Goal: Information Seeking & Learning: Find specific fact

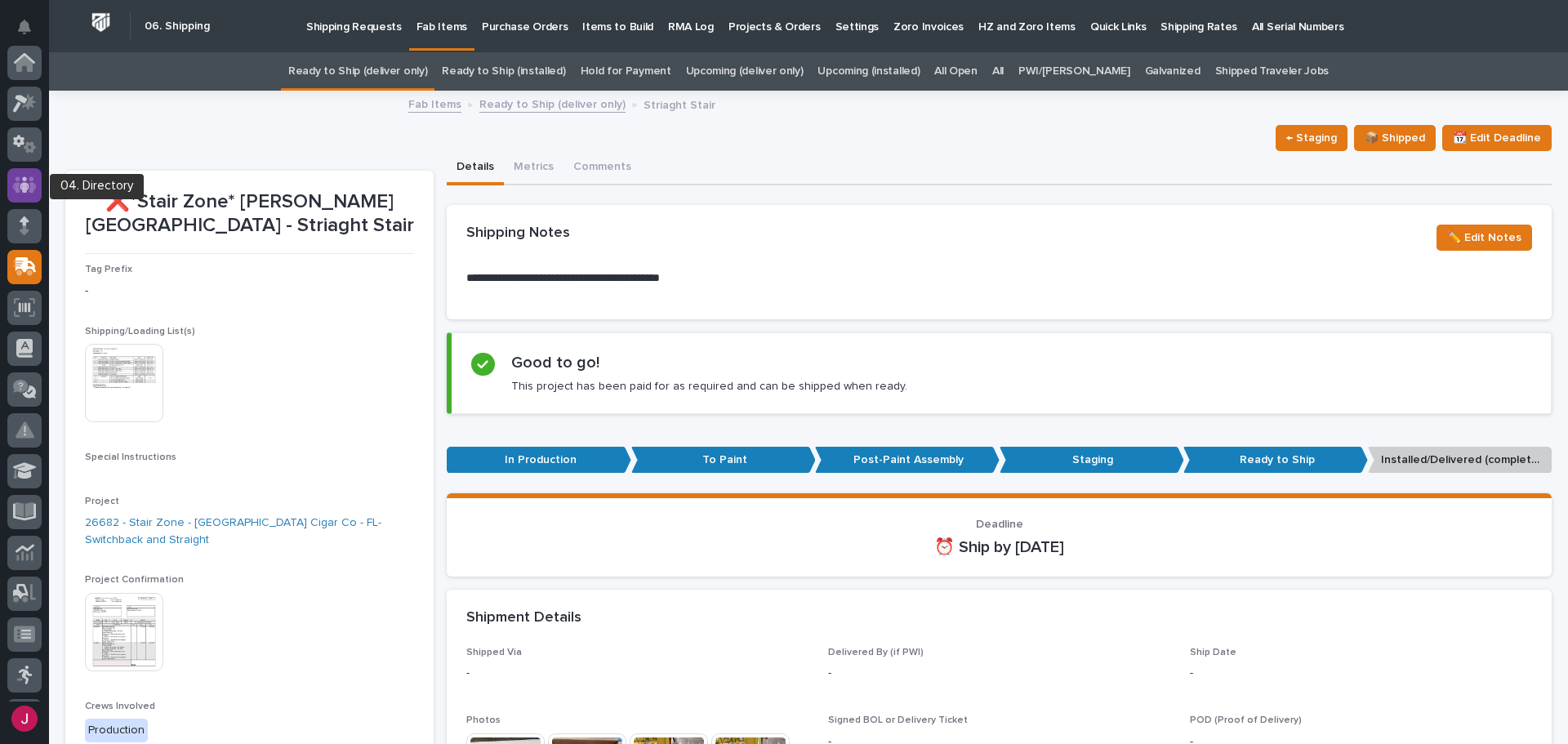
click at [33, 184] on icon at bounding box center [24, 184] width 24 height 16
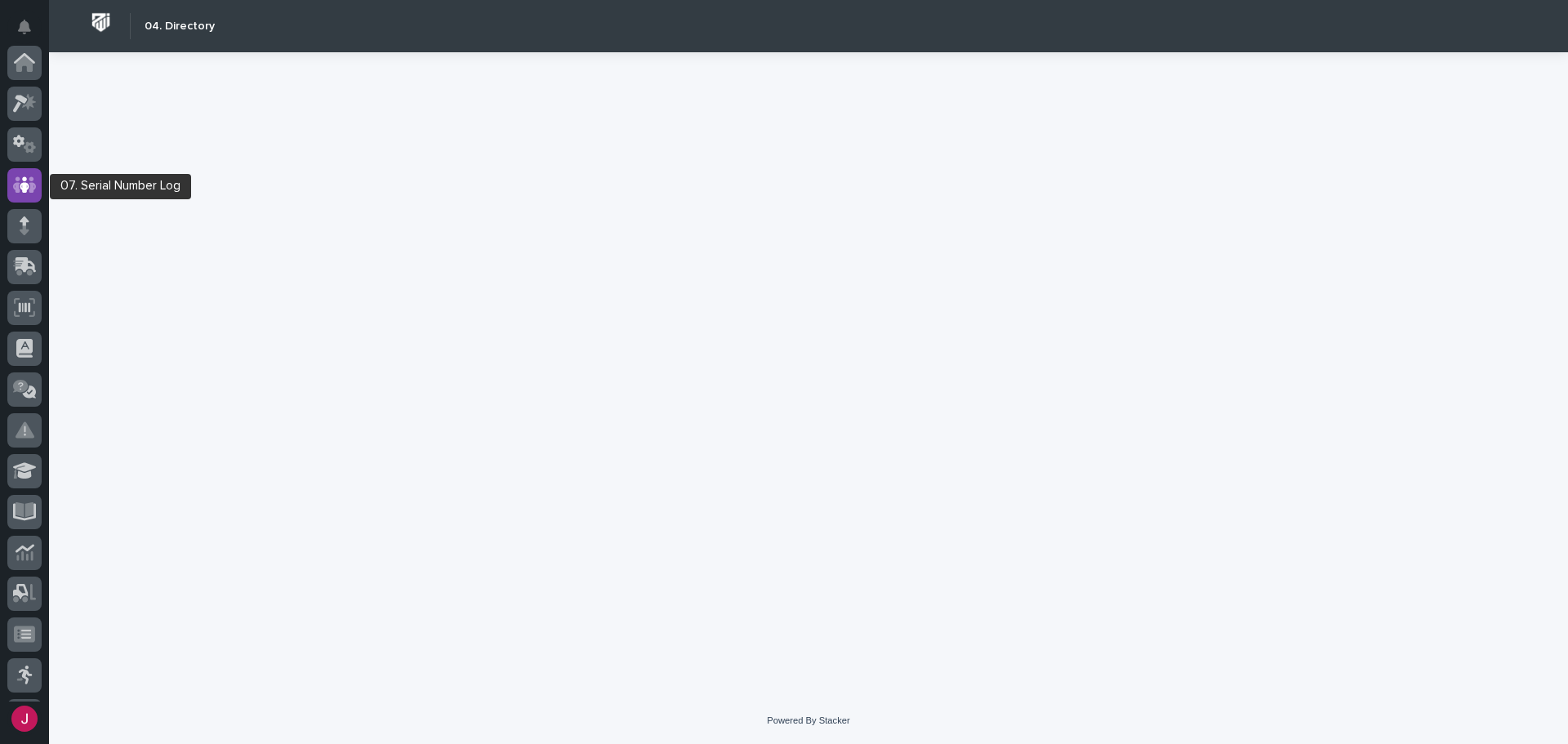
scroll to position [122, 0]
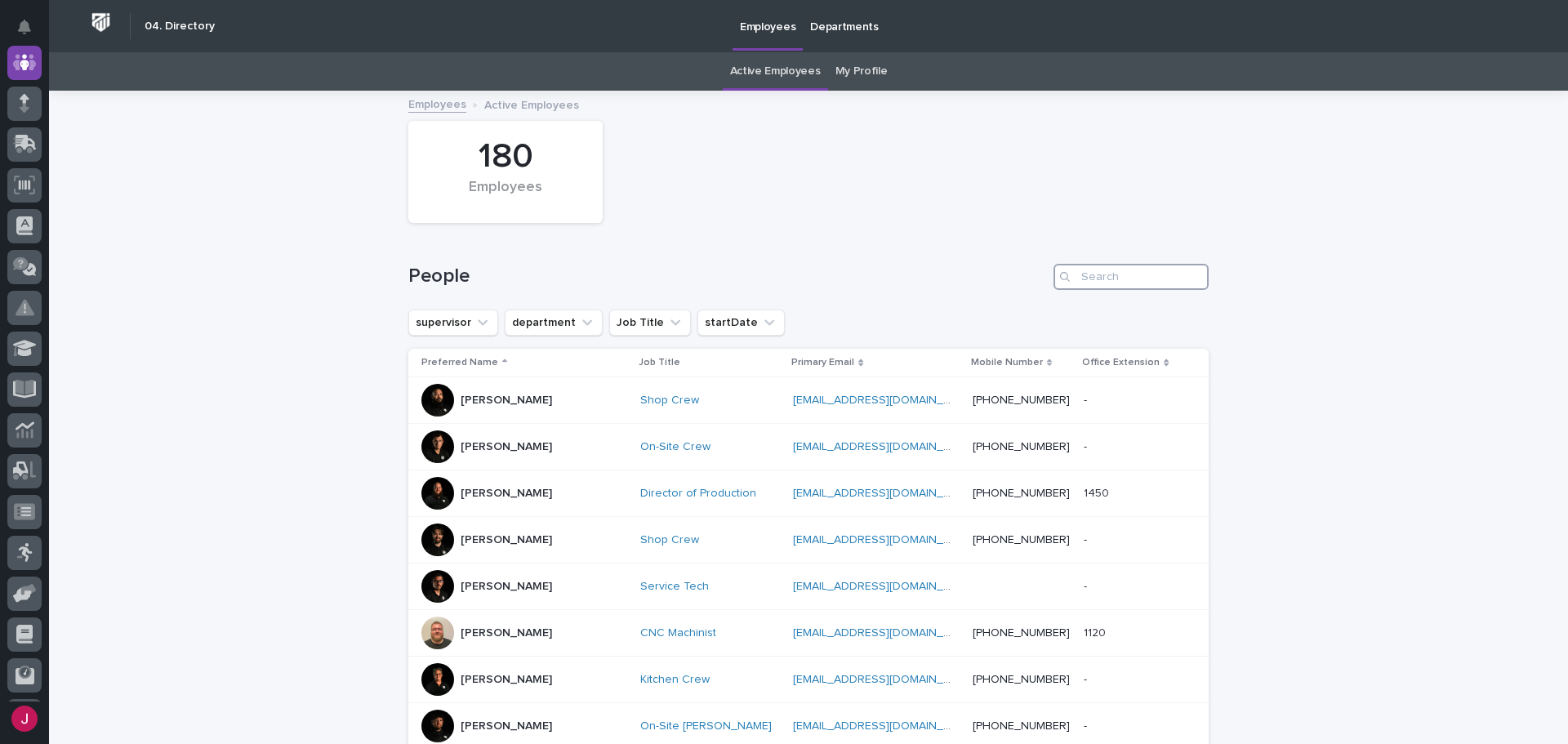
click at [1090, 283] on input "Search" at bounding box center [1131, 277] width 155 height 26
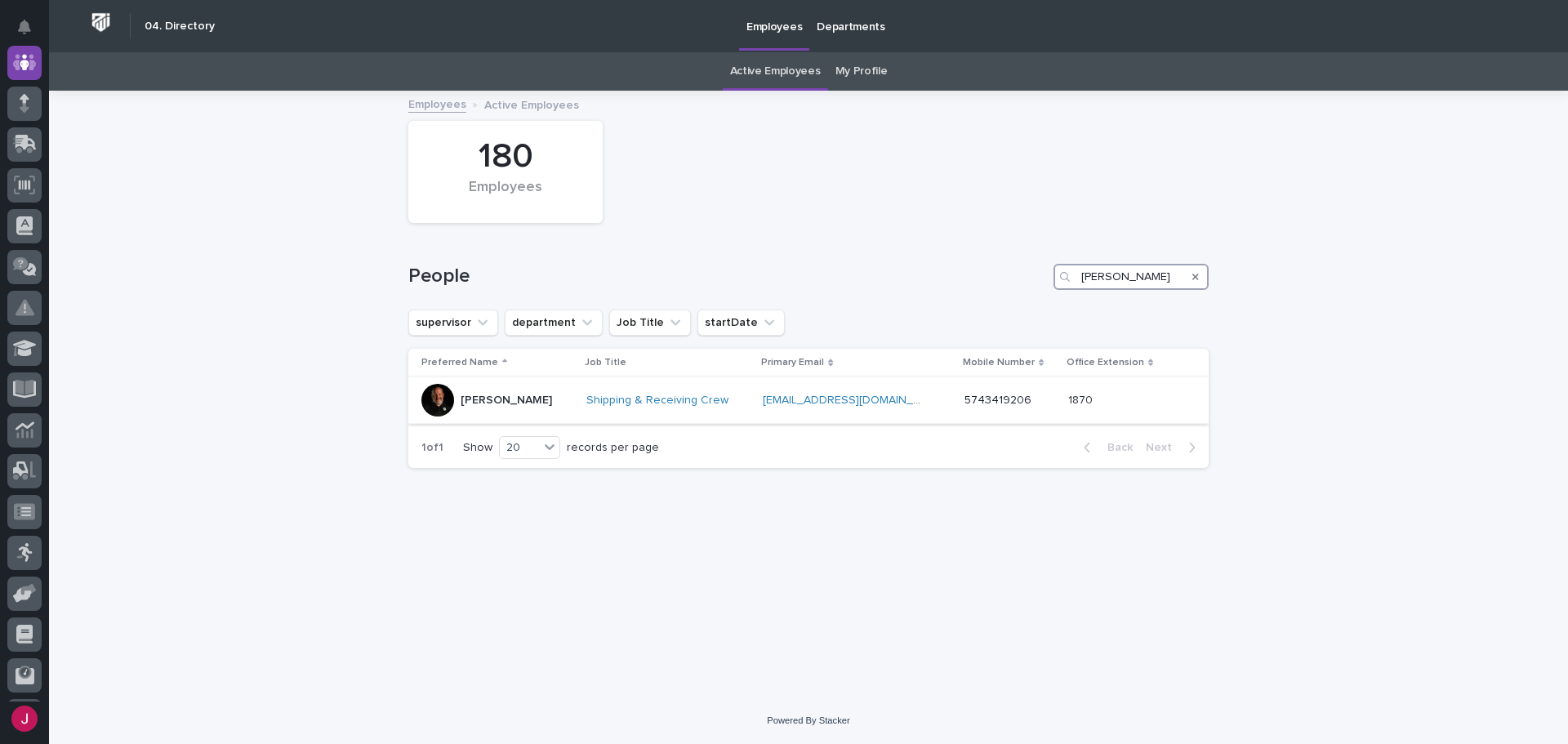
type input "[PERSON_NAME]"
click at [434, 395] on div at bounding box center [437, 400] width 33 height 33
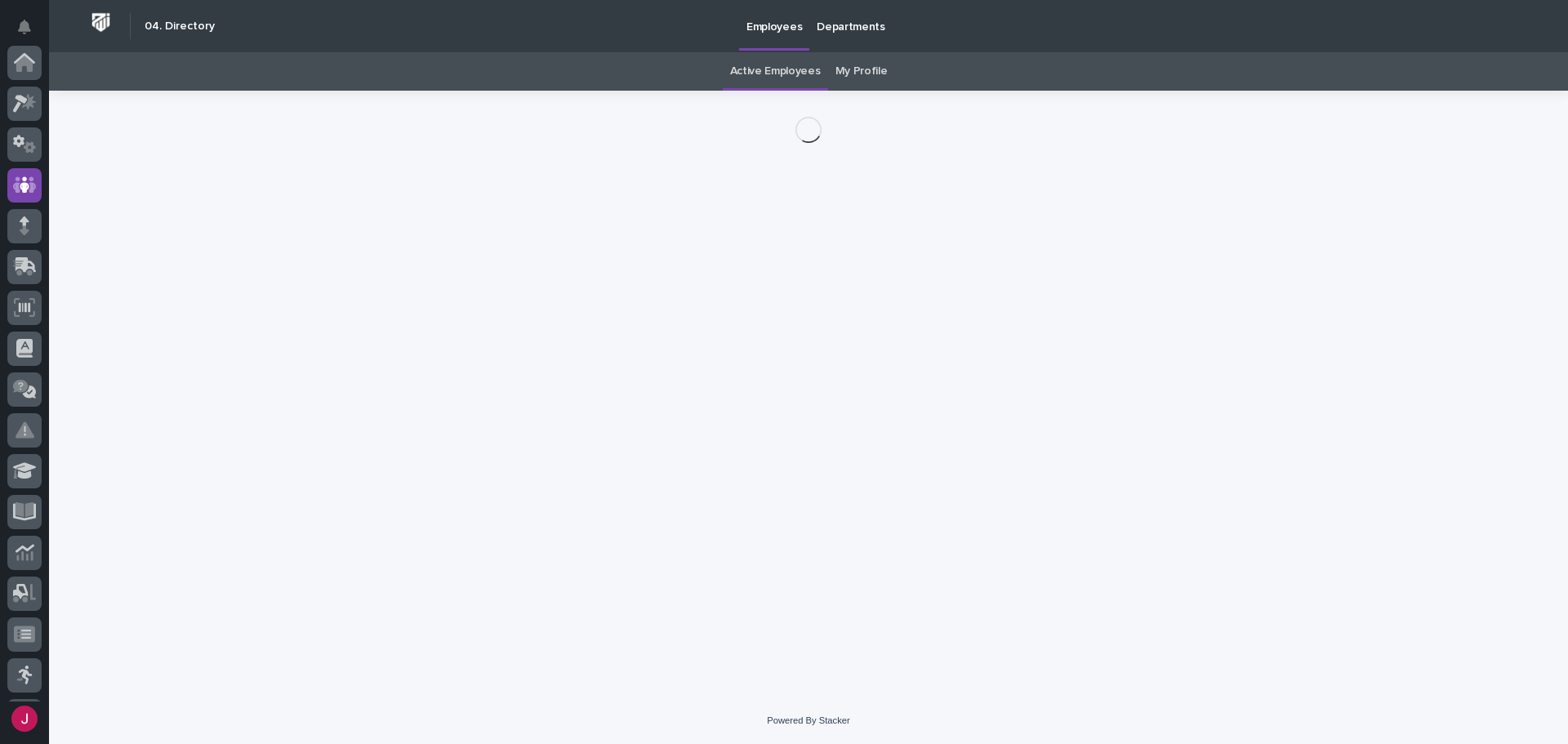
scroll to position [122, 0]
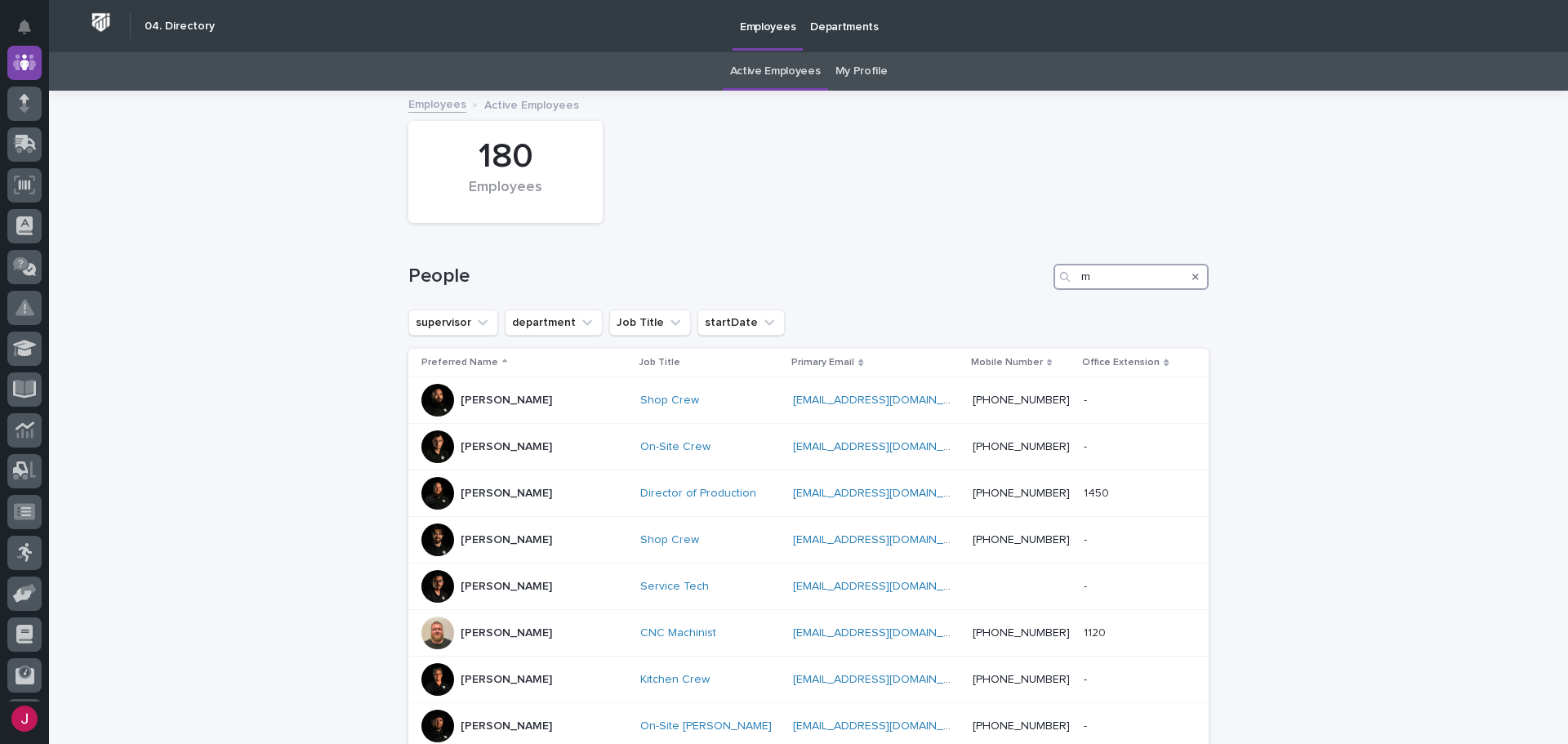
click at [1090, 281] on input "m" at bounding box center [1131, 277] width 155 height 26
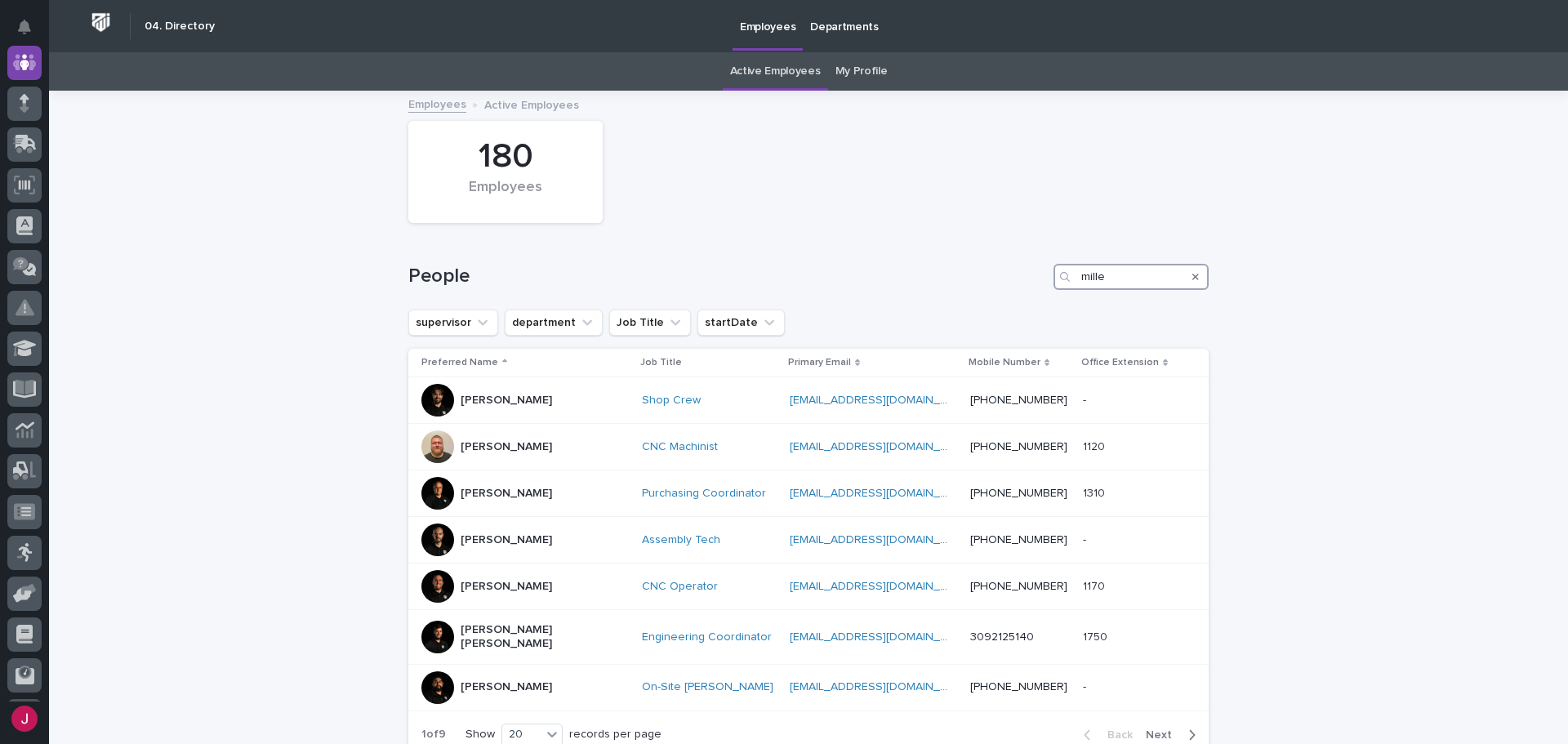
type input "[PERSON_NAME]"
